Goal: Navigation & Orientation: Go to known website

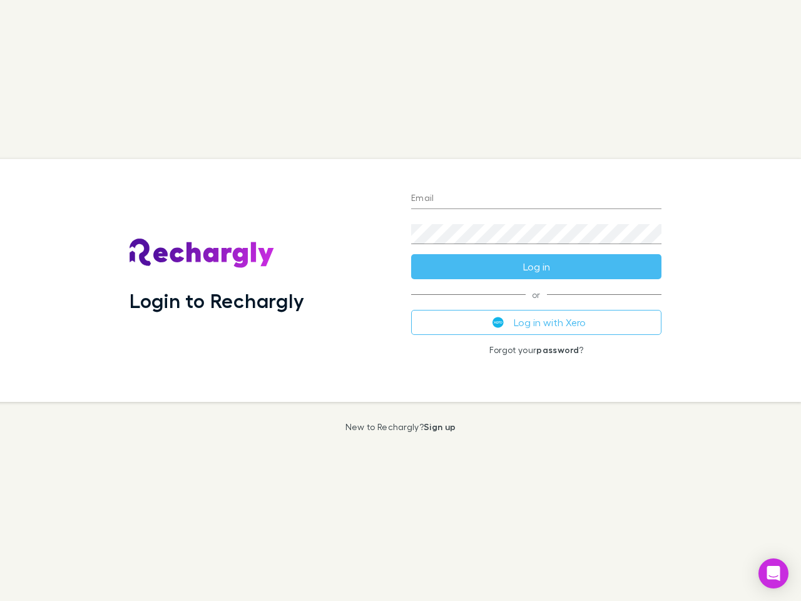
click at [400, 300] on div "Login to Rechargly" at bounding box center [260, 280] width 282 height 243
click at [536, 199] on input "Email" at bounding box center [536, 199] width 250 height 20
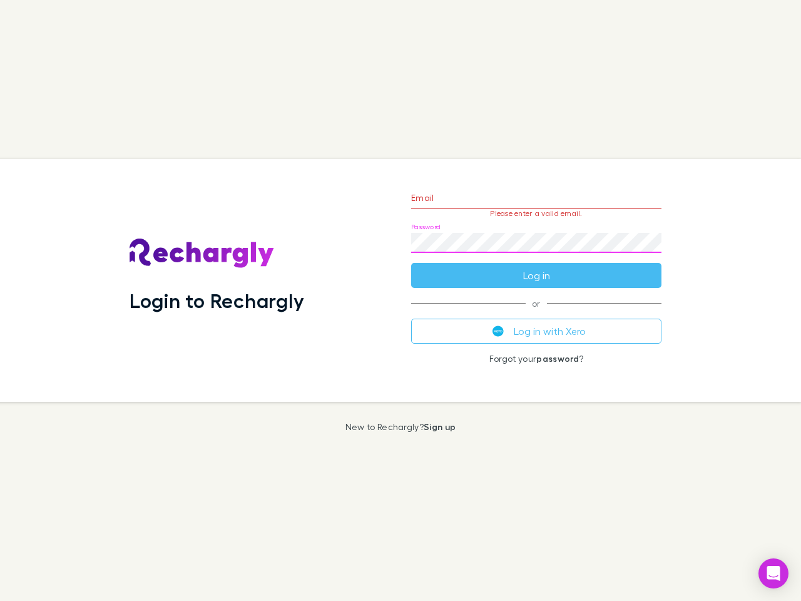
click at [536, 267] on form "Email Please enter a valid email. Password Log in" at bounding box center [536, 233] width 250 height 109
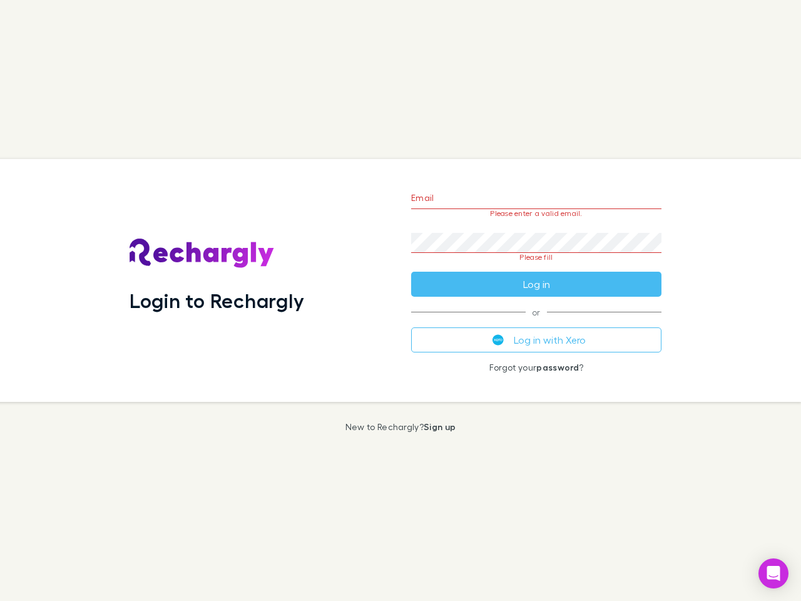
click at [536, 322] on div "Email Please enter a valid email. Password Please fill Log in or Log in with Xe…" at bounding box center [536, 280] width 270 height 243
click at [773, 573] on icon "Open Intercom Messenger" at bounding box center [773, 573] width 13 height 15
